Goal: Task Accomplishment & Management: Use online tool/utility

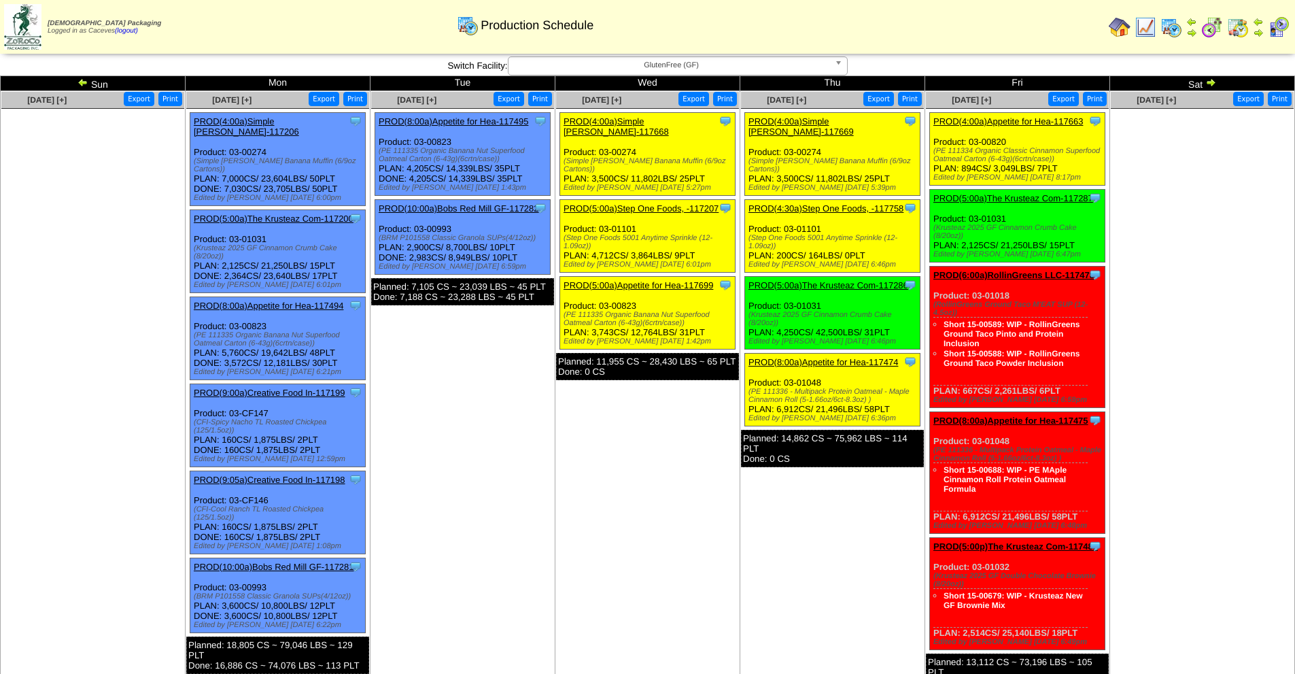
click at [649, 203] on link "PROD(5:00a)Step One Foods, -117207" at bounding box center [641, 208] width 155 height 10
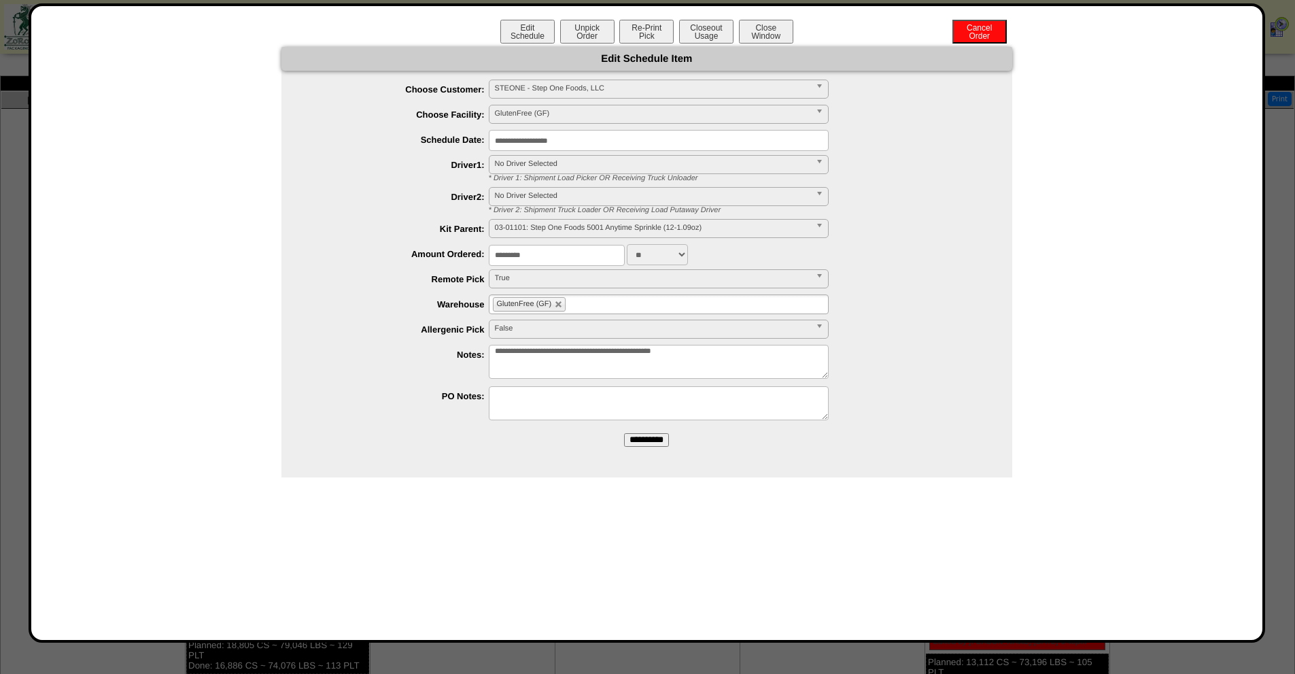
click at [640, 45] on div "Edit Schedule Unpick Order Re-Print Pick Closeout Usage Cancel Order Close Wind…" at bounding box center [647, 33] width 1204 height 27
click at [642, 39] on button "Re-Print Pick" at bounding box center [646, 32] width 54 height 24
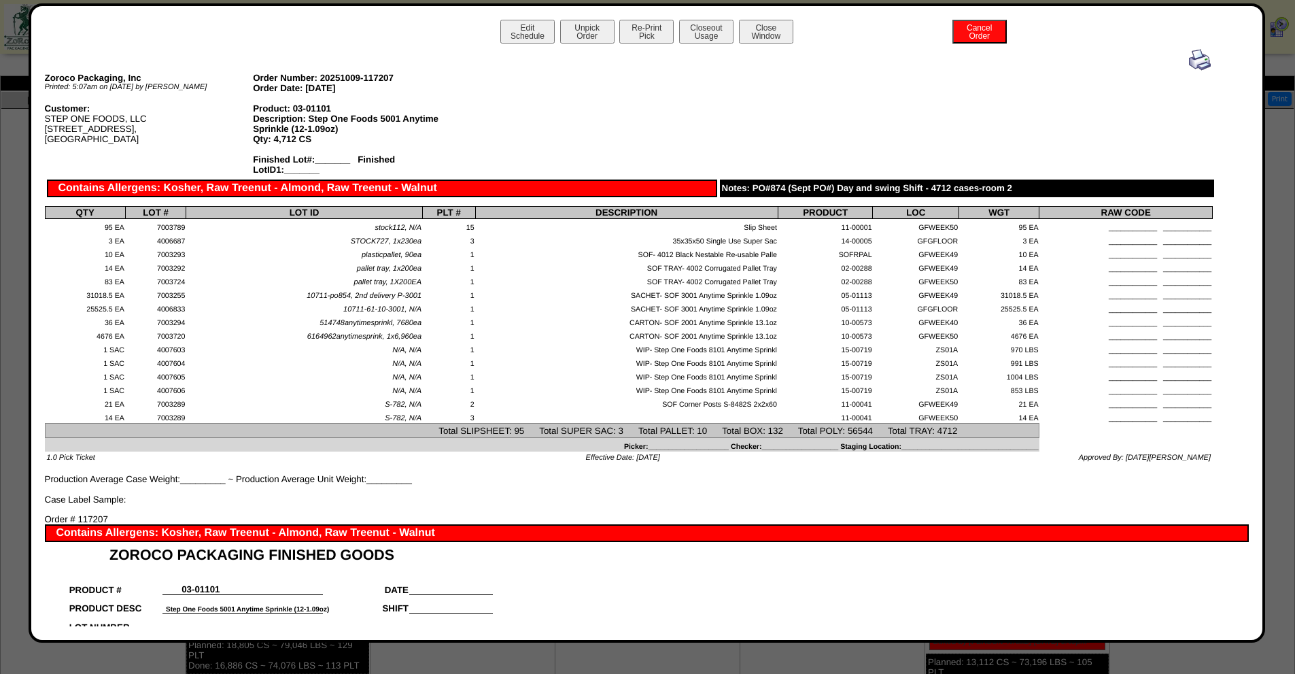
click at [1190, 54] on img at bounding box center [1200, 60] width 22 height 22
